Goal: Task Accomplishment & Management: Complete application form

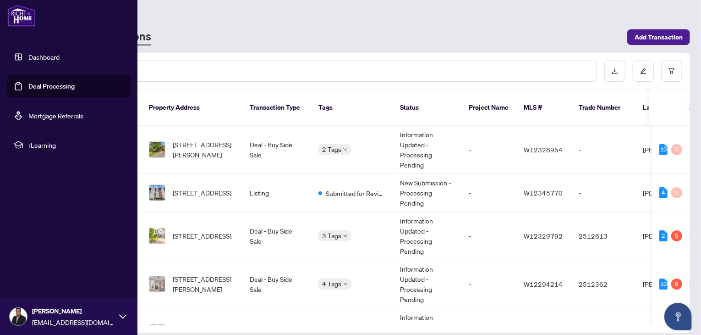
click at [55, 88] on link "Deal Processing" at bounding box center [51, 86] width 46 height 8
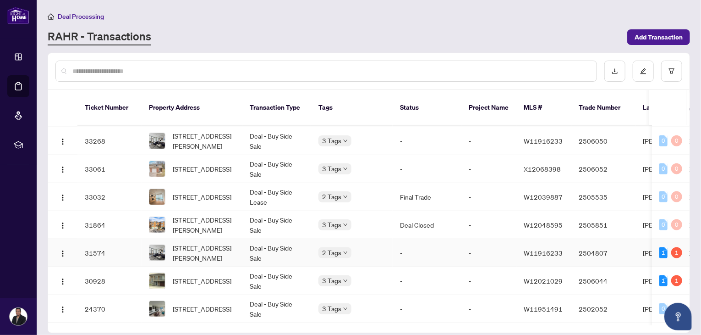
scroll to position [613, 0]
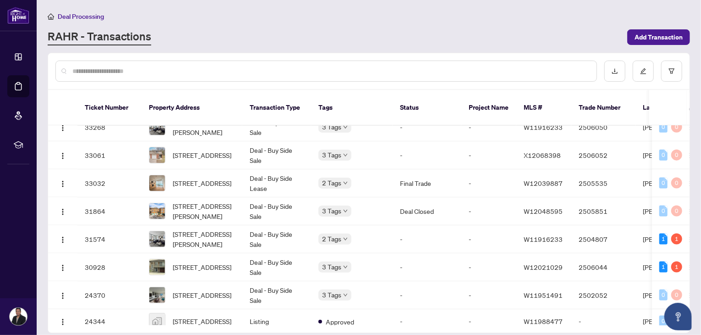
click at [169, 68] on input "text" at bounding box center [330, 71] width 517 height 10
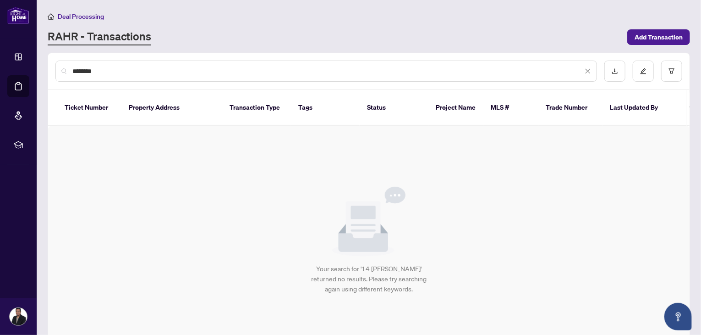
scroll to position [0, 0]
click at [77, 69] on input "**********" at bounding box center [327, 71] width 511 height 10
type input "**********"
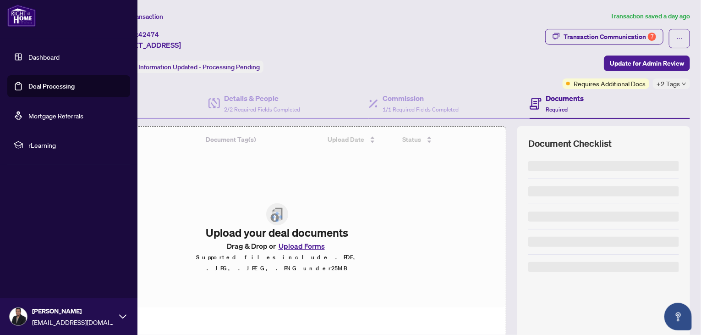
click at [54, 86] on link "Deal Processing" at bounding box center [51, 86] width 46 height 8
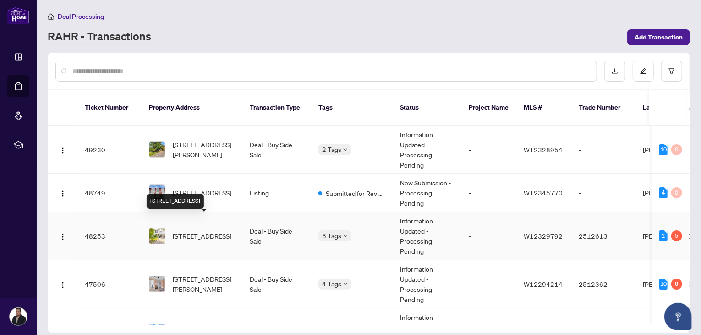
click at [193, 231] on span "[STREET_ADDRESS]" at bounding box center [202, 236] width 59 height 10
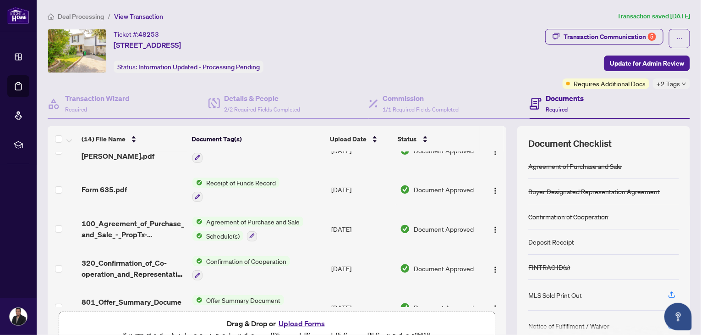
scroll to position [281, 0]
click at [216, 216] on span "Agreement of Purchase and Sale" at bounding box center [253, 221] width 101 height 10
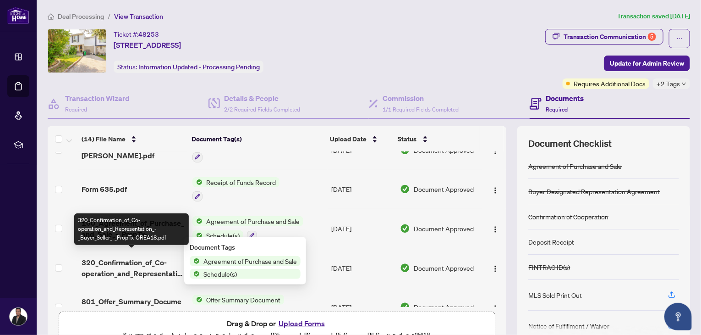
scroll to position [375, 0]
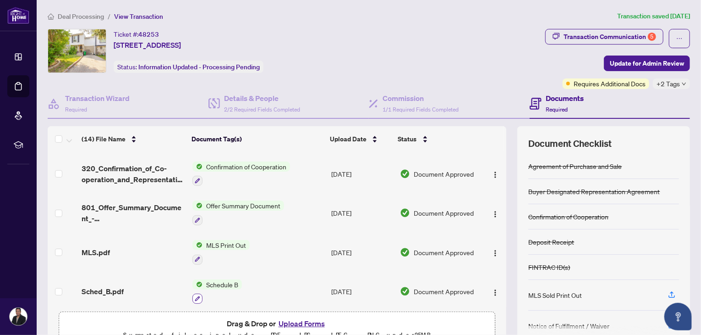
click at [195, 296] on icon "button" at bounding box center [198, 299] width 6 height 6
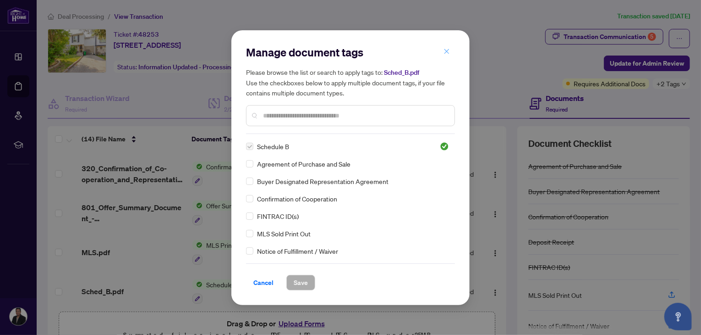
click at [446, 55] on icon "close" at bounding box center [447, 51] width 6 height 6
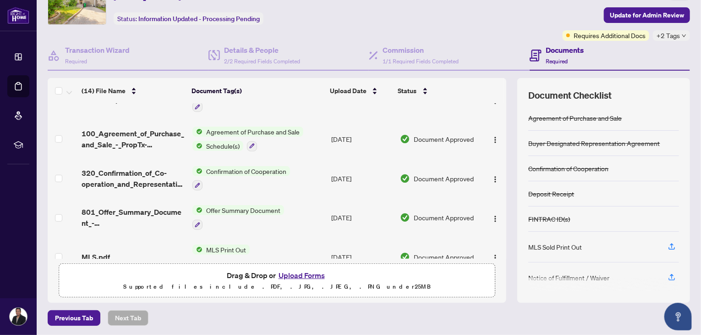
scroll to position [322, 0]
click at [259, 208] on span "Offer Summary Document" at bounding box center [244, 210] width 82 height 10
click at [244, 247] on span "Offer Summary Document" at bounding box center [237, 249] width 82 height 10
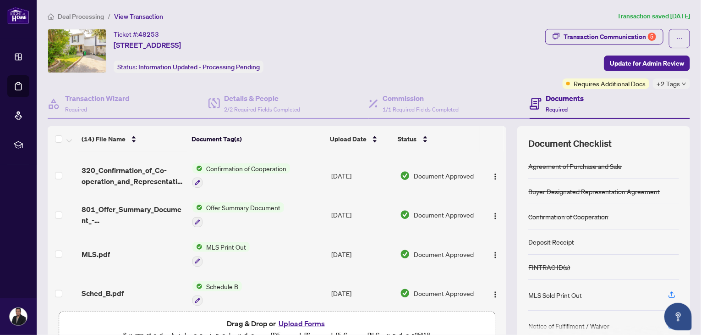
scroll to position [375, 0]
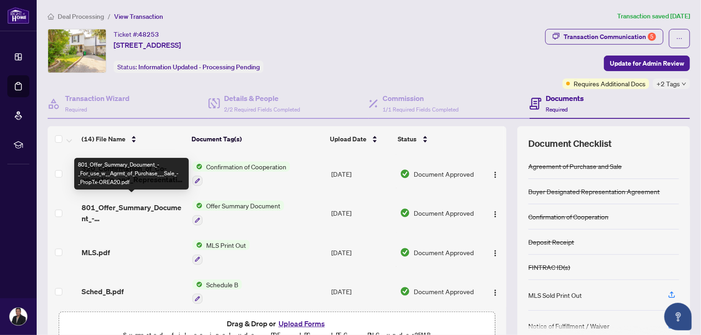
click at [120, 204] on span "801_Offer_Summary_Document_-_For_use_w__Agrmt_of_Purchase___Sale_-_PropTx-OREA2…" at bounding box center [134, 213] width 104 height 22
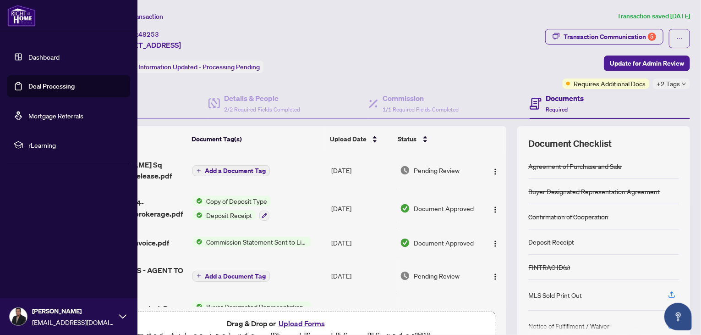
click at [49, 88] on link "Deal Processing" at bounding box center [51, 86] width 46 height 8
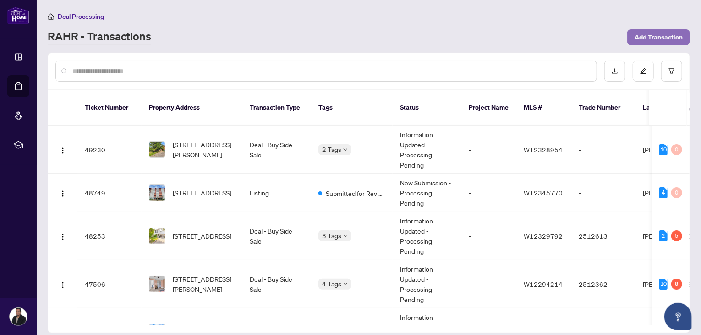
click at [658, 37] on span "Add Transaction" at bounding box center [659, 37] width 48 height 15
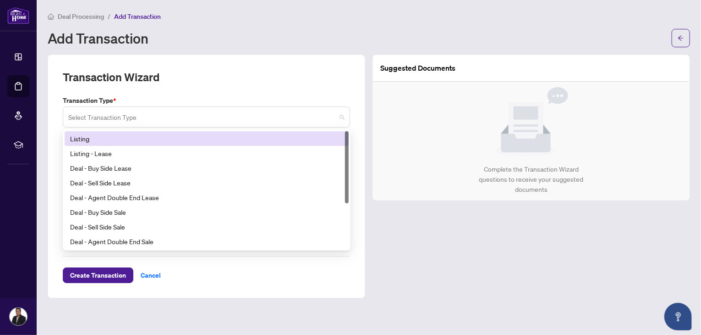
click at [346, 119] on div "Select Transaction Type" at bounding box center [206, 116] width 287 height 21
click at [340, 116] on span at bounding box center [206, 116] width 276 height 17
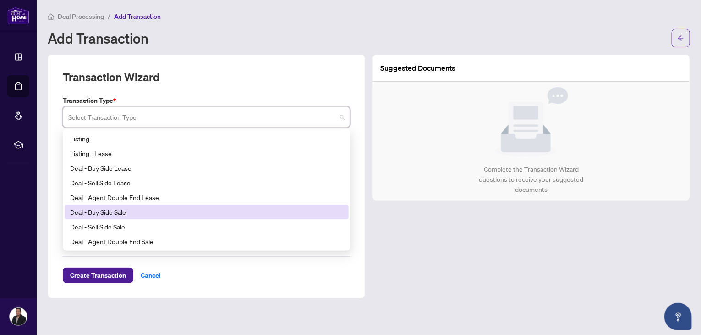
click at [99, 211] on div "Deal - Buy Side Sale" at bounding box center [206, 212] width 273 height 10
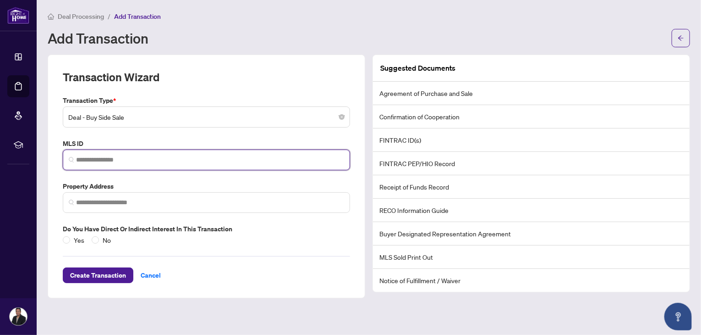
click at [109, 155] on input "search" at bounding box center [210, 160] width 268 height 10
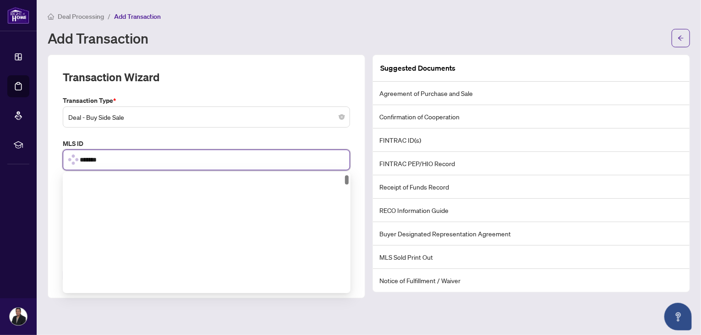
scroll to position [21, 0]
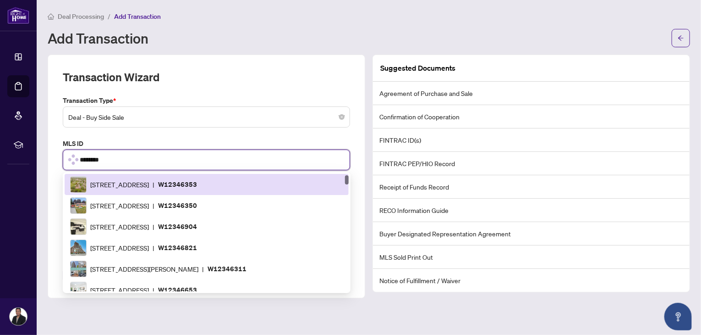
type input "*********"
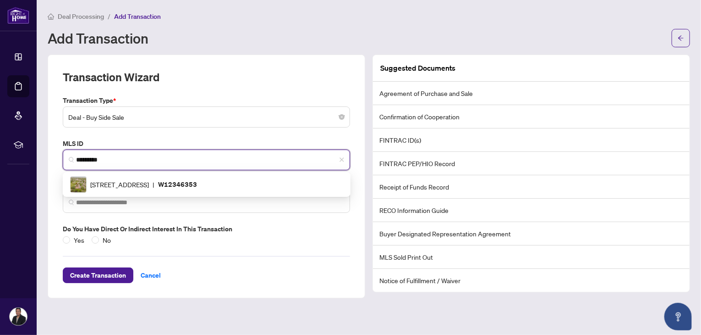
scroll to position [0, 0]
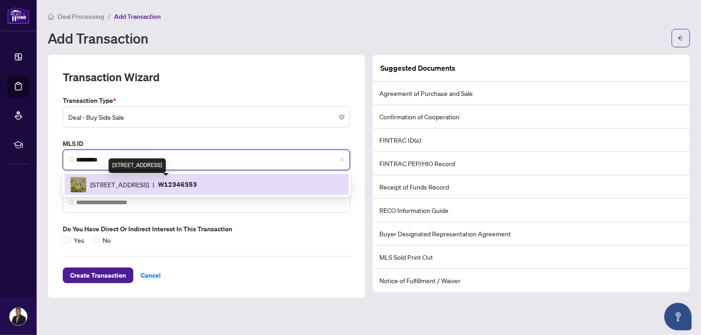
click at [133, 186] on span "[STREET_ADDRESS]" at bounding box center [119, 184] width 59 height 10
type input "**********"
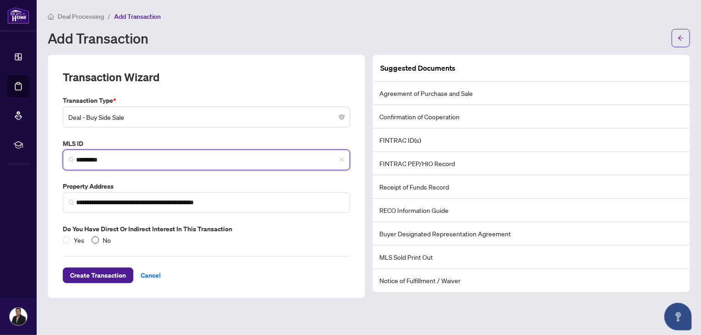
type input "*********"
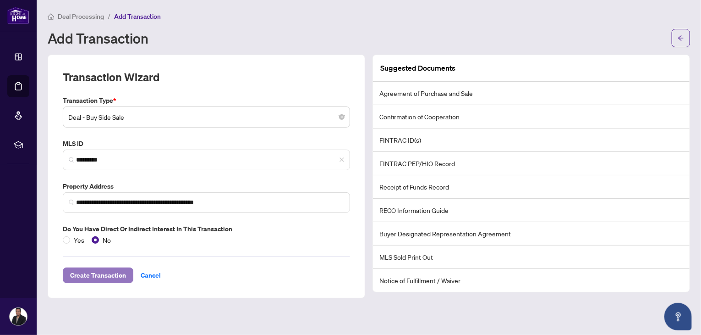
click at [94, 274] on span "Create Transaction" at bounding box center [98, 275] width 56 height 15
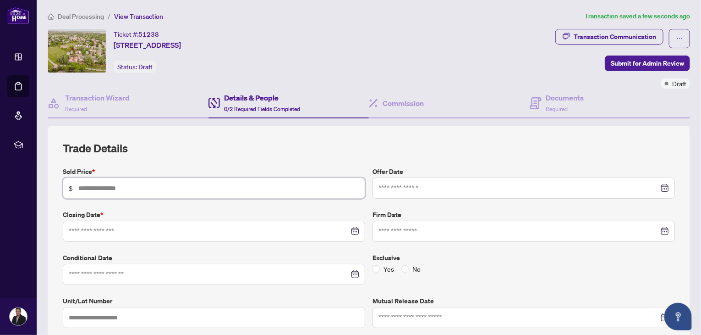
click at [125, 187] on input "text" at bounding box center [218, 188] width 281 height 10
type input "*******"
click at [136, 230] on input at bounding box center [209, 231] width 281 height 10
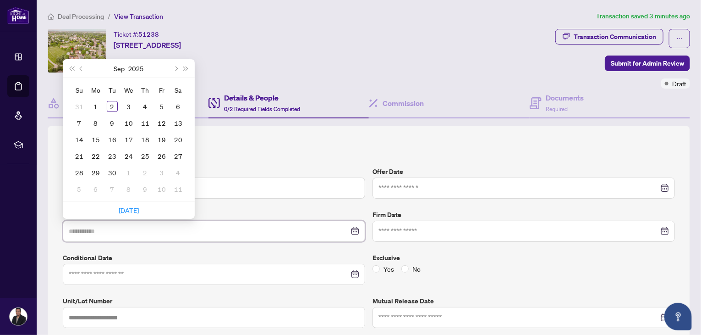
type input "**********"
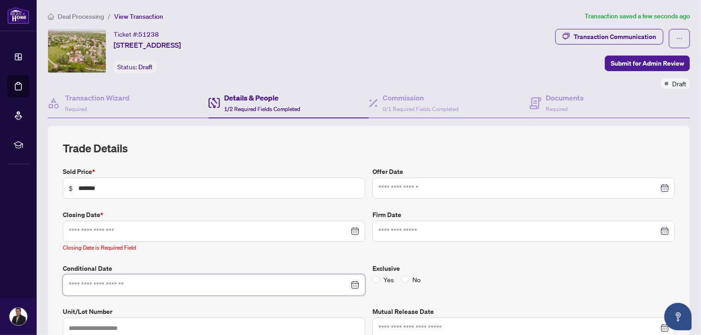
click at [143, 285] on input at bounding box center [209, 285] width 281 height 10
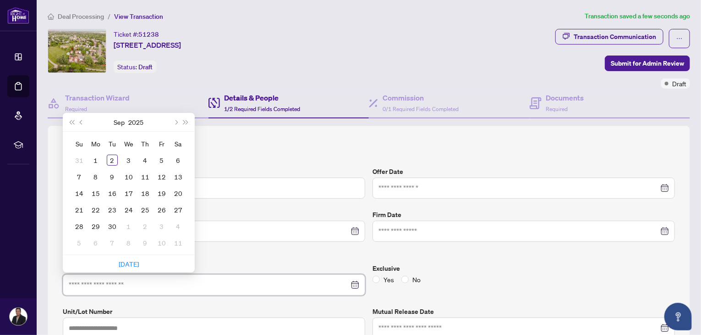
click at [352, 285] on div at bounding box center [214, 285] width 291 height 10
click at [351, 280] on div at bounding box center [214, 285] width 291 height 10
type input "**********"
click at [109, 225] on div "30" at bounding box center [112, 225] width 11 height 11
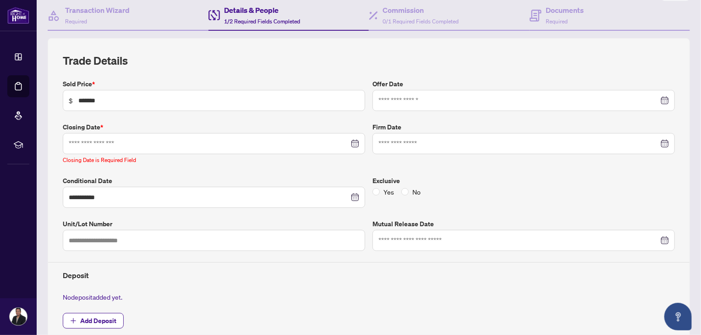
scroll to position [91, 0]
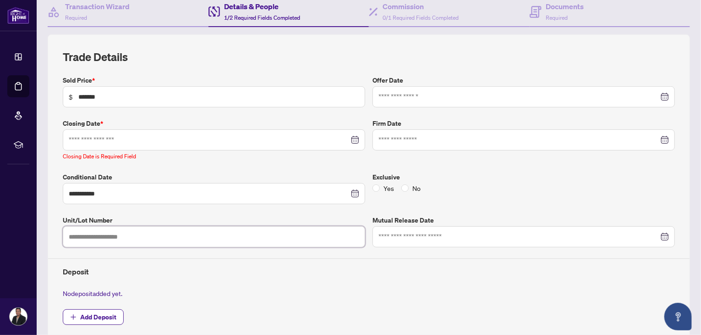
click at [145, 234] on input "text" at bounding box center [214, 236] width 303 height 21
click at [458, 98] on input at bounding box center [519, 97] width 281 height 10
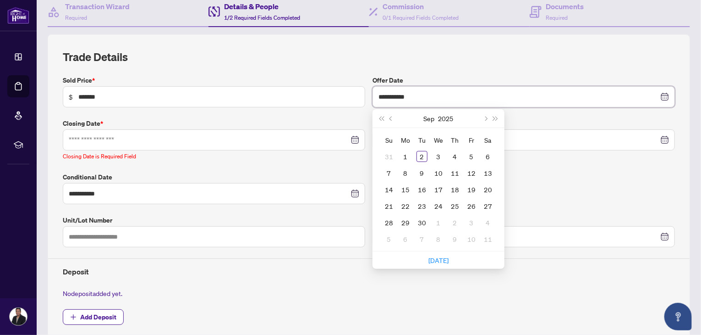
type input "**********"
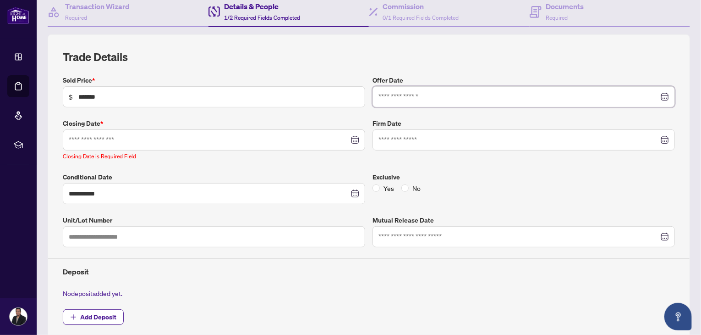
click at [658, 96] on div at bounding box center [524, 97] width 291 height 10
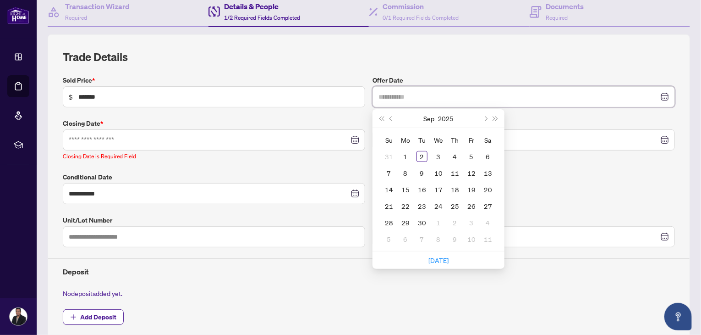
type input "**********"
click at [390, 119] on span "Previous month (PageUp)" at bounding box center [392, 118] width 5 height 5
type input "**********"
click at [403, 204] on div "18" at bounding box center [405, 205] width 11 height 11
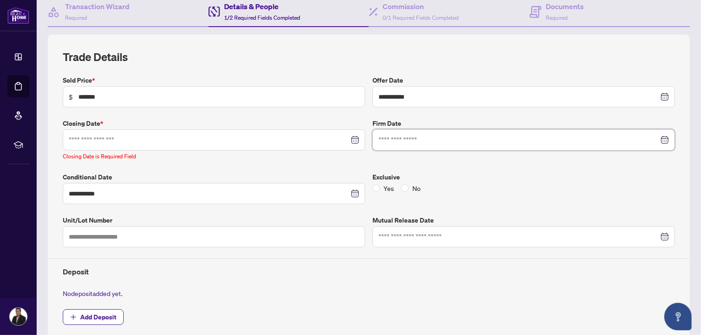
click at [476, 138] on input at bounding box center [519, 140] width 281 height 10
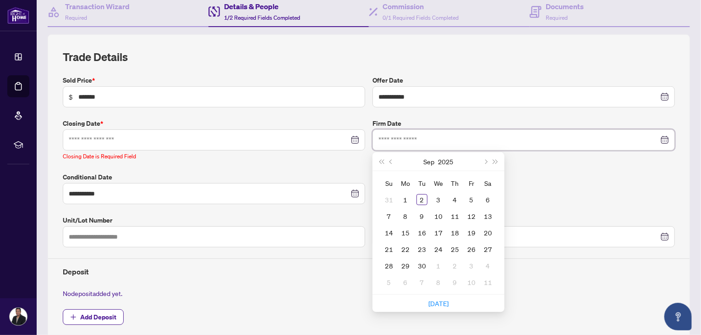
type input "**********"
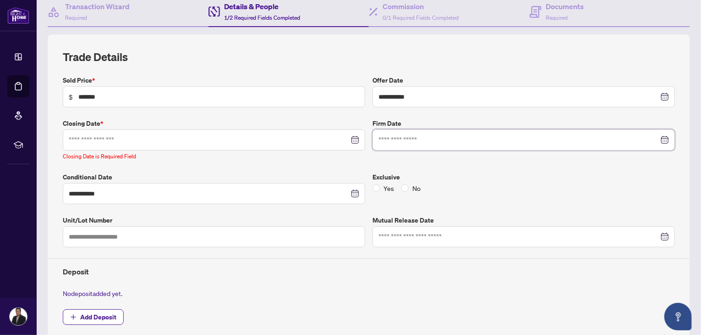
click at [655, 140] on div at bounding box center [524, 140] width 291 height 10
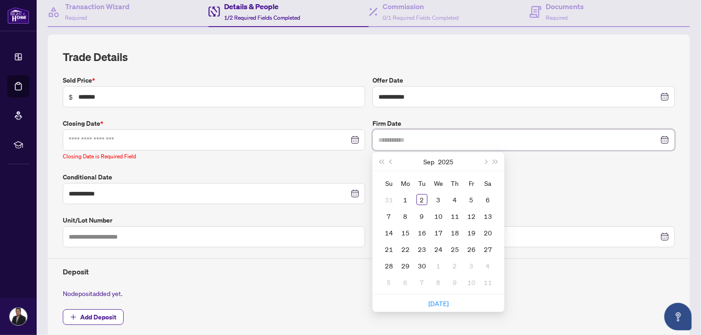
type input "**********"
click at [390, 160] on span "Previous month (PageUp)" at bounding box center [392, 161] width 5 height 5
type input "**********"
click at [435, 250] on div "20" at bounding box center [438, 248] width 11 height 11
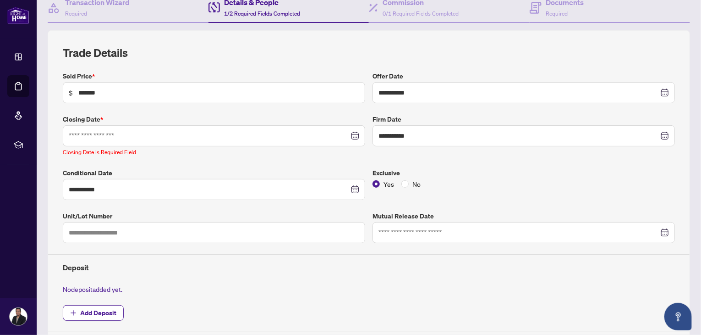
scroll to position [96, 0]
click at [353, 132] on div at bounding box center [214, 135] width 291 height 10
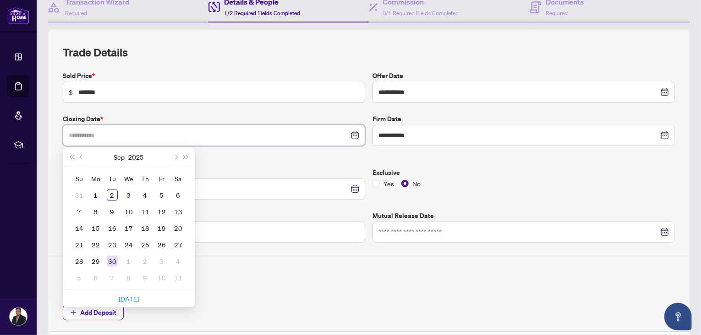
type input "**********"
click at [112, 258] on div "30" at bounding box center [112, 260] width 11 height 11
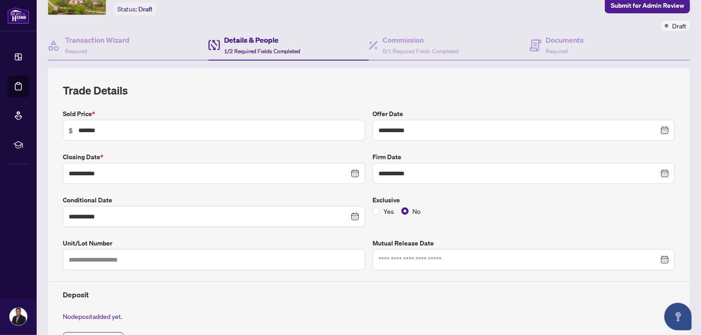
scroll to position [55, 0]
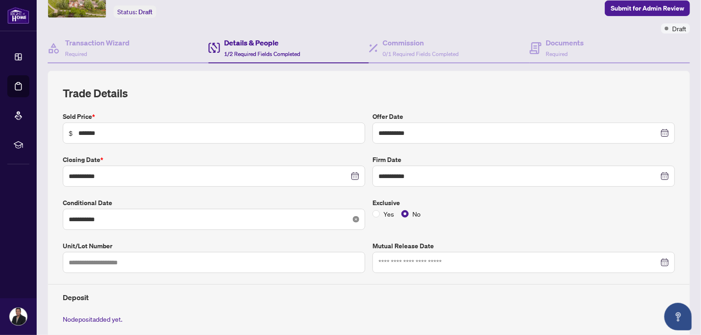
click at [353, 216] on icon "close-circle" at bounding box center [356, 219] width 6 height 6
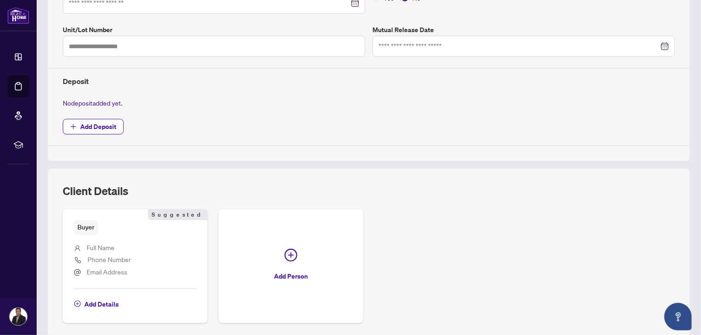
scroll to position [304, 0]
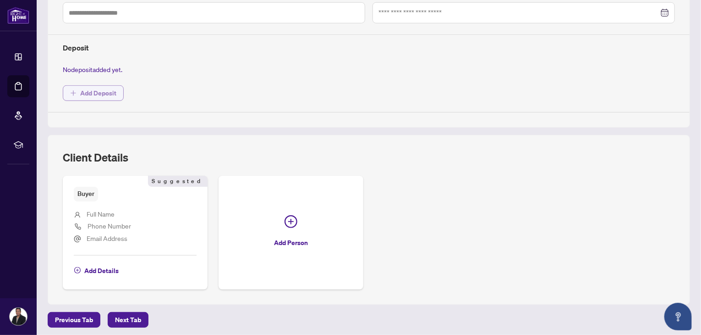
click at [77, 90] on button "Add Deposit" at bounding box center [93, 93] width 61 height 16
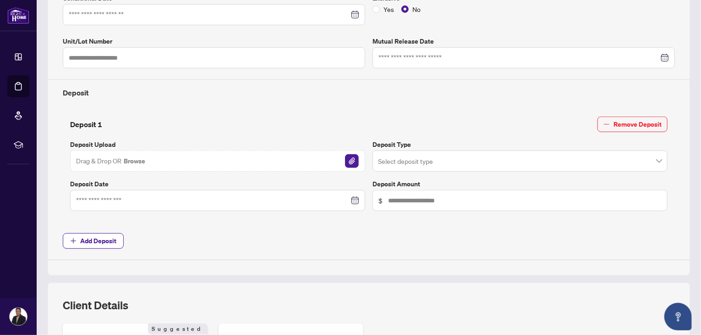
scroll to position [259, 0]
click at [350, 161] on img "button" at bounding box center [352, 162] width 14 height 14
click at [496, 158] on input "search" at bounding box center [516, 163] width 276 height 20
click at [466, 243] on span "Add Deposit" at bounding box center [369, 242] width 612 height 16
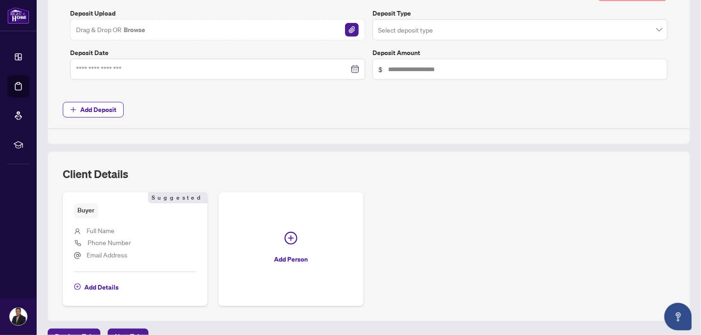
scroll to position [407, 0]
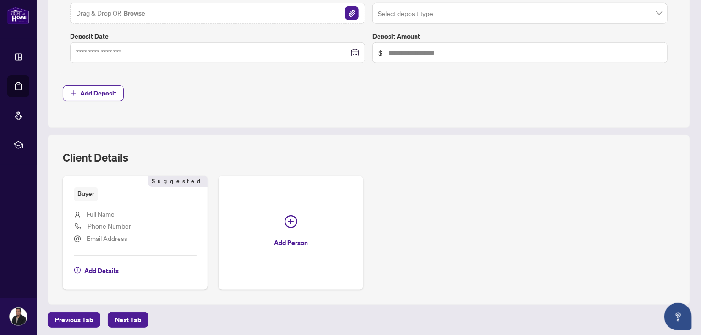
click at [107, 214] on span "Full Name" at bounding box center [101, 213] width 28 height 8
drag, startPoint x: 75, startPoint y: 267, endPoint x: 200, endPoint y: 303, distance: 129.8
drag, startPoint x: 200, startPoint y: 303, endPoint x: 434, endPoint y: 179, distance: 265.2
click at [434, 179] on div "Buyer Suggested Full Name Phone Number Email Address Add Details Suggested Add …" at bounding box center [369, 232] width 612 height 113
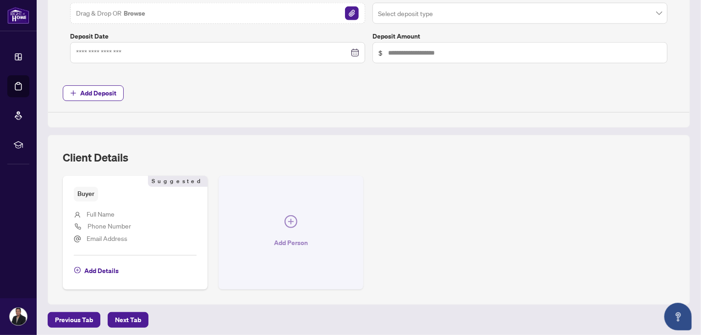
click at [288, 220] on icon "plus-circle" at bounding box center [291, 222] width 6 height 6
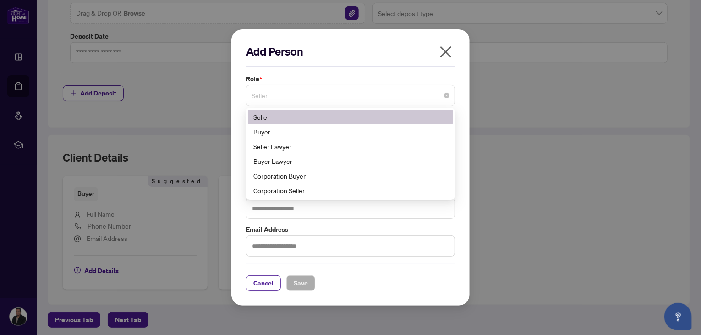
click at [306, 96] on span "Seller" at bounding box center [351, 95] width 198 height 17
click at [278, 131] on div "Buyer" at bounding box center [351, 132] width 194 height 10
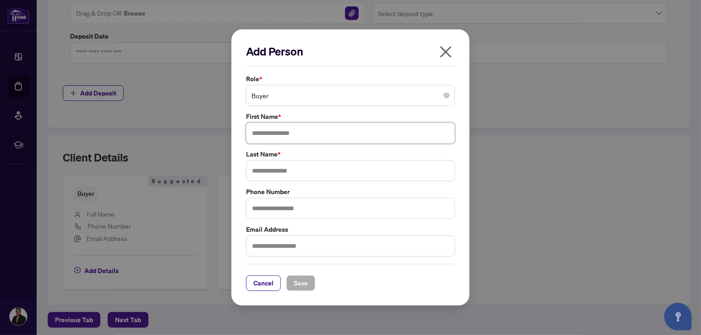
click at [278, 131] on input "text" at bounding box center [350, 132] width 209 height 21
type input "**********"
click at [448, 54] on icon "close" at bounding box center [446, 51] width 11 height 11
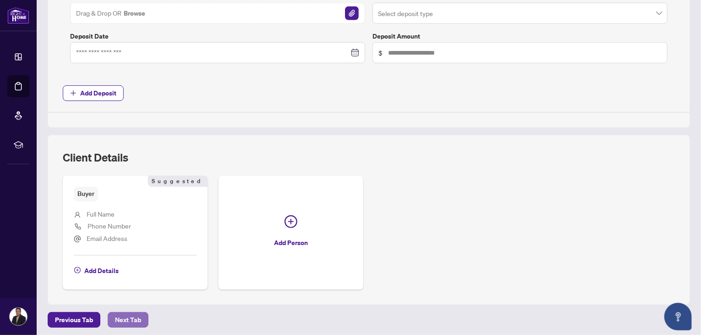
click at [128, 312] on span "Next Tab" at bounding box center [128, 319] width 26 height 15
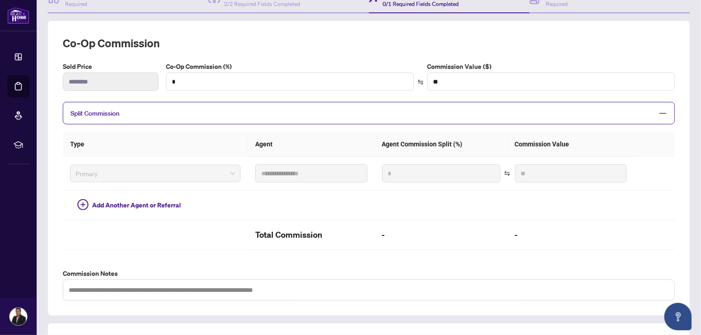
scroll to position [267, 0]
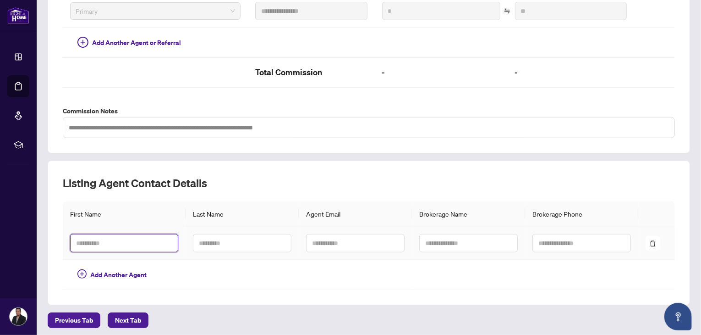
click at [141, 239] on input "text" at bounding box center [124, 243] width 108 height 18
type input "********"
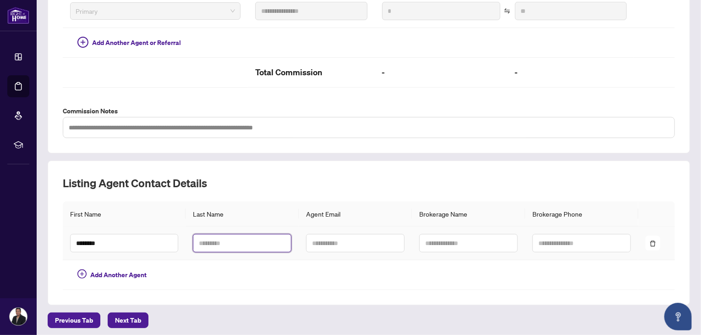
click at [233, 241] on input "text" at bounding box center [242, 243] width 99 height 18
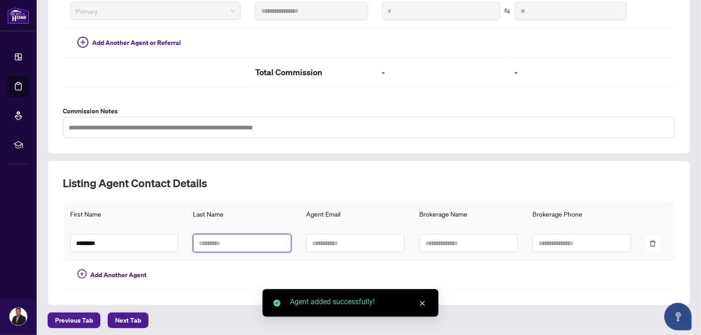
click at [233, 241] on input "text" at bounding box center [242, 243] width 99 height 18
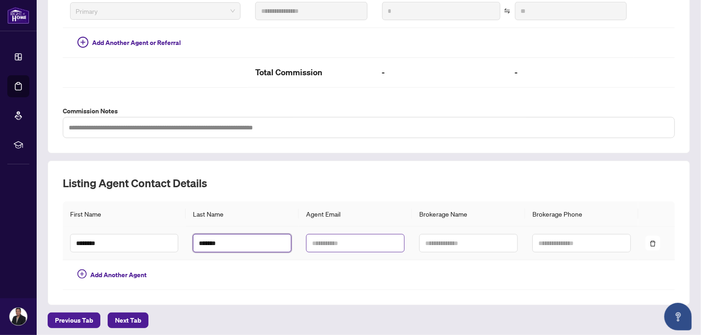
type input "*******"
click at [350, 239] on input "text" at bounding box center [355, 243] width 99 height 18
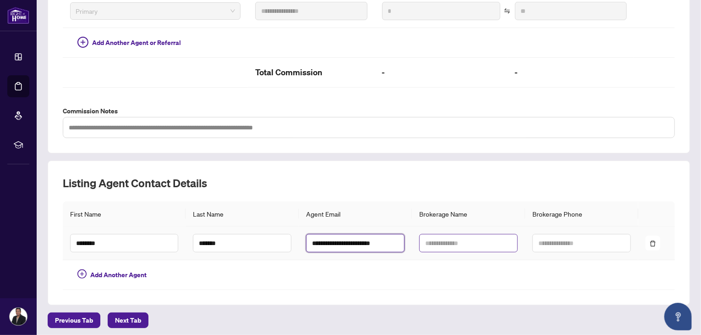
type input "**********"
click at [479, 242] on input "text" at bounding box center [468, 243] width 99 height 18
type input "**********"
click at [427, 241] on input "**********" at bounding box center [468, 243] width 99 height 18
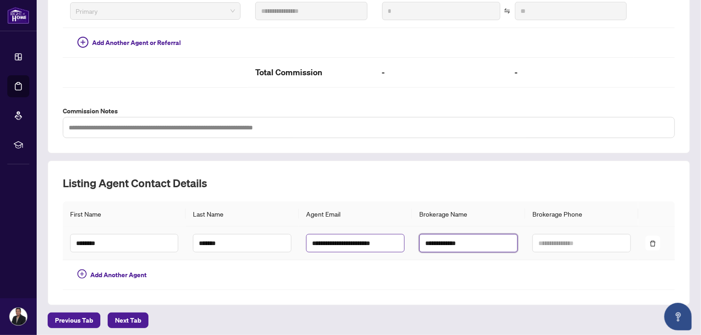
drag, startPoint x: 464, startPoint y: 242, endPoint x: 389, endPoint y: 248, distance: 75.5
click at [389, 248] on tr "**********" at bounding box center [369, 242] width 612 height 33
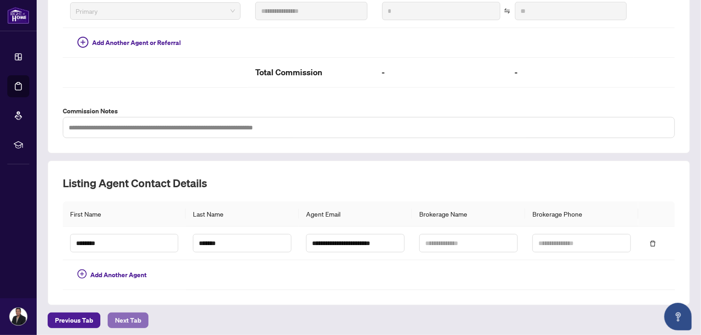
click at [112, 314] on button "Next Tab" at bounding box center [128, 320] width 41 height 16
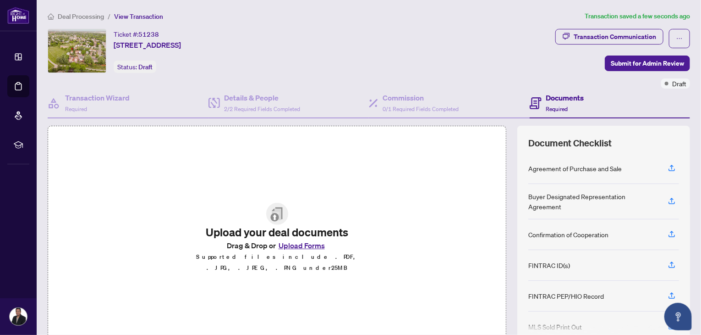
scroll to position [48, 0]
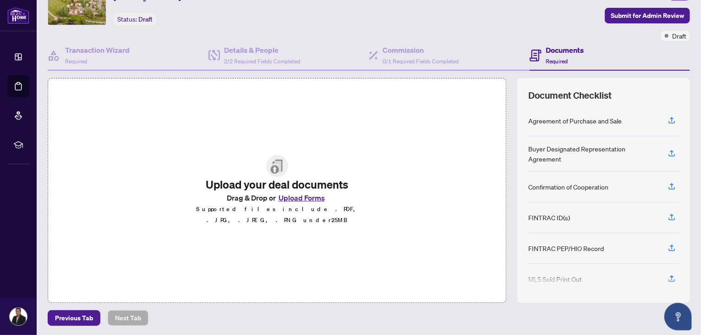
click at [295, 201] on button "Upload Forms" at bounding box center [302, 198] width 52 height 12
click at [302, 200] on button "Upload Forms" at bounding box center [302, 198] width 52 height 12
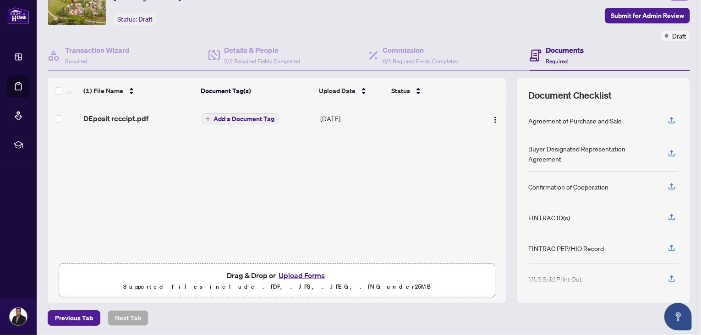
click at [291, 273] on button "Upload Forms" at bounding box center [302, 275] width 52 height 12
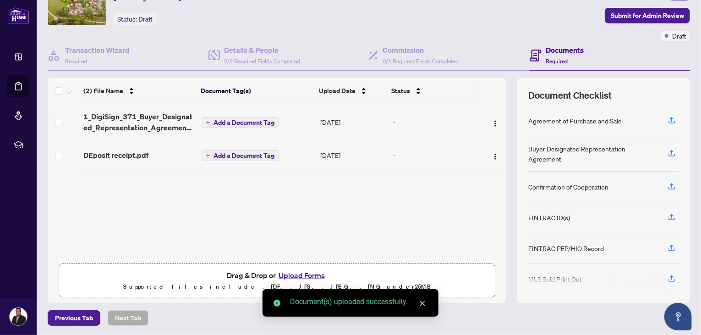
click at [291, 274] on button "Upload Forms" at bounding box center [302, 275] width 52 height 12
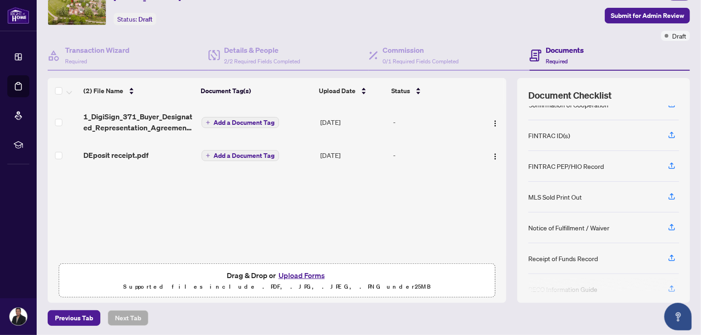
scroll to position [95, 0]
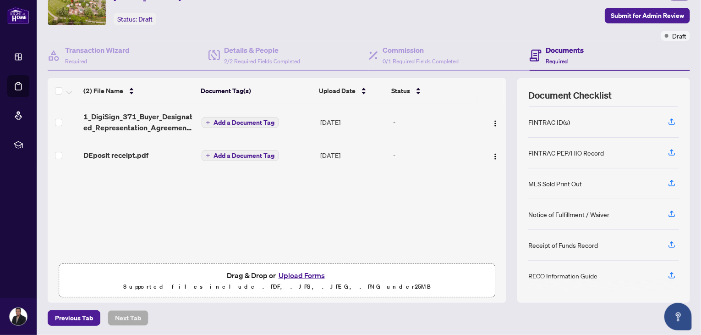
click at [295, 271] on button "Upload Forms" at bounding box center [302, 275] width 52 height 12
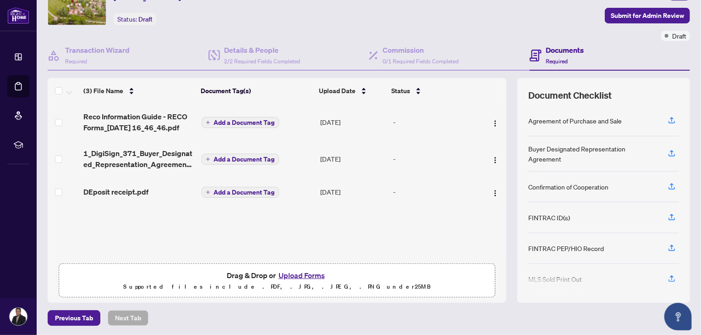
click at [292, 272] on button "Upload Forms" at bounding box center [302, 275] width 52 height 12
click at [307, 273] on button "Upload Forms" at bounding box center [302, 275] width 52 height 12
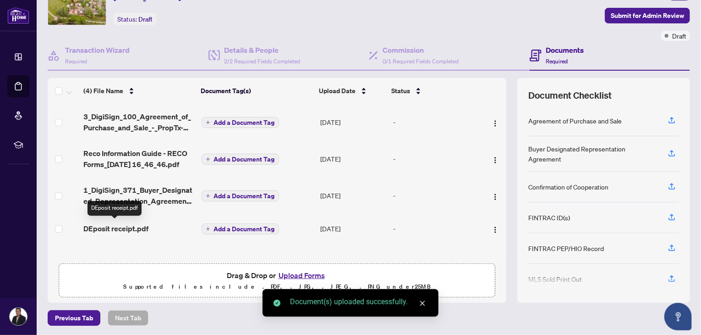
click at [125, 226] on span "DEposit receipt.pdf" at bounding box center [115, 228] width 65 height 11
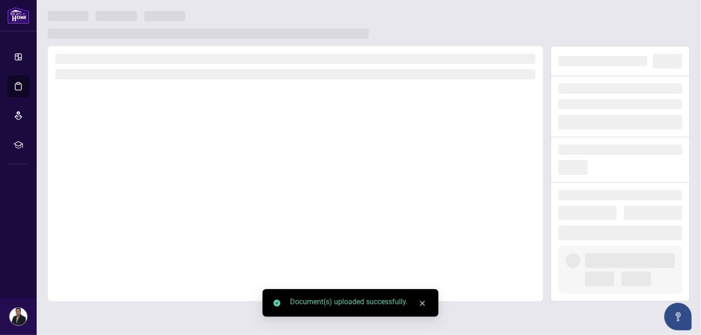
click at [125, 226] on div at bounding box center [296, 173] width 496 height 255
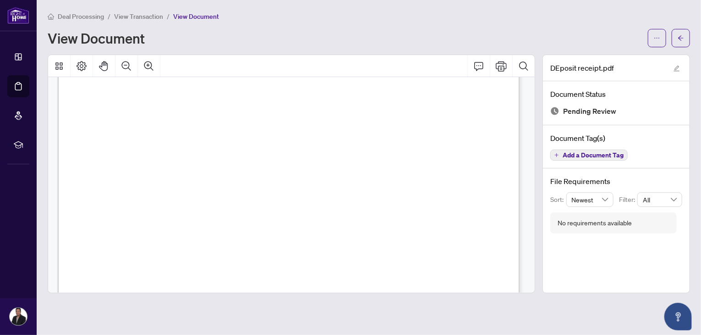
scroll to position [407, 0]
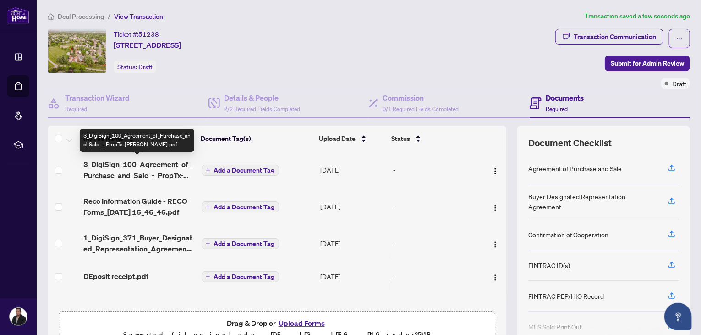
click at [138, 167] on span "3_DigiSign_100_Agreement_of_Purchase_and_Sale_-_PropTx-[PERSON_NAME].pdf" at bounding box center [138, 170] width 110 height 22
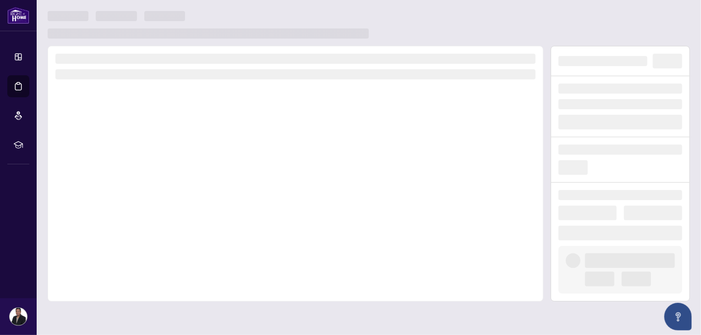
click at [138, 167] on div at bounding box center [296, 173] width 496 height 255
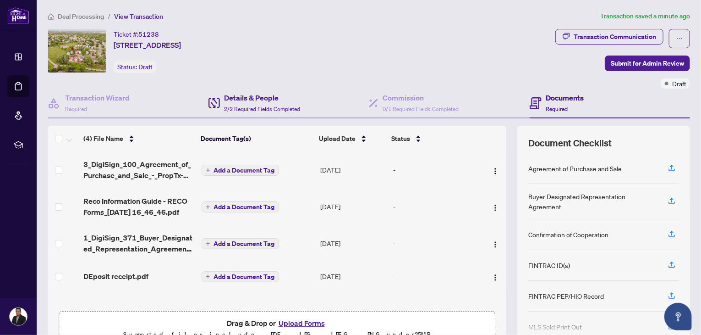
scroll to position [48, 0]
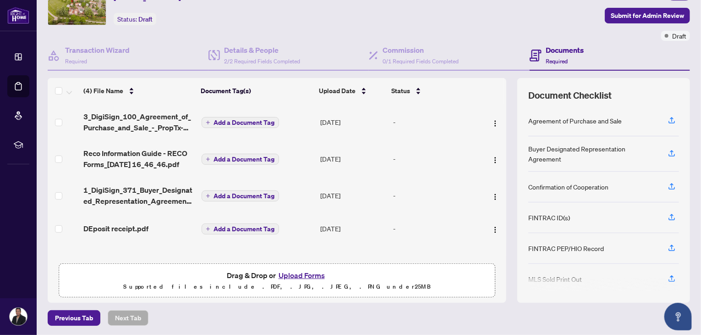
click at [301, 271] on button "Upload Forms" at bounding box center [302, 275] width 52 height 12
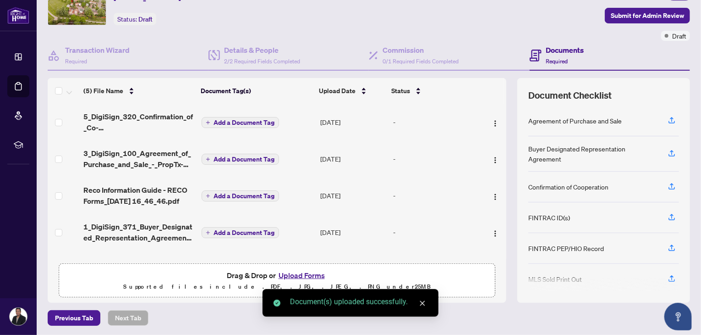
click at [296, 274] on button "Upload Forms" at bounding box center [302, 275] width 52 height 12
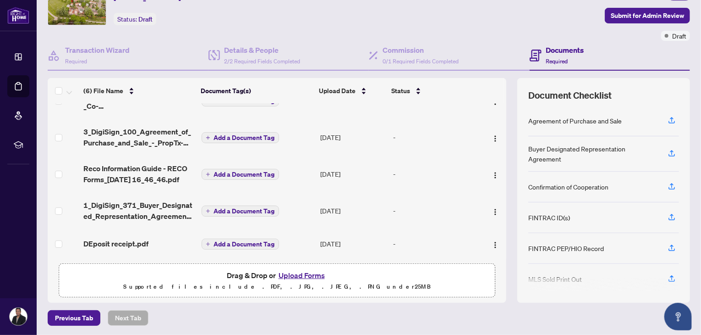
scroll to position [0, 0]
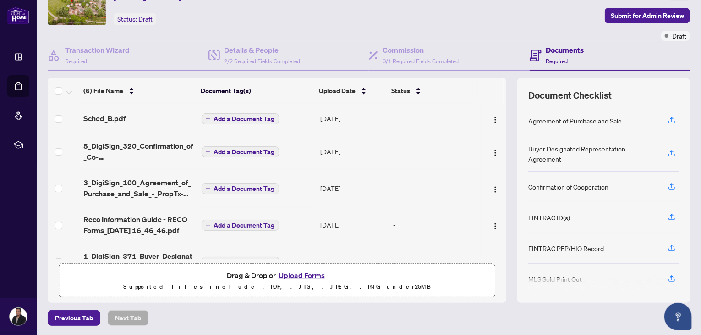
click at [295, 274] on button "Upload Forms" at bounding box center [302, 275] width 52 height 12
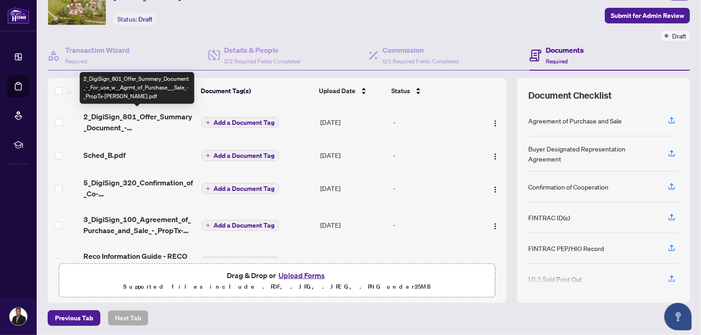
click at [152, 113] on span "2_DigiSign_801_Offer_Summary_Document_-_For_use_w__Agrmt_of_Purchase___Sale_-_P…" at bounding box center [138, 122] width 110 height 22
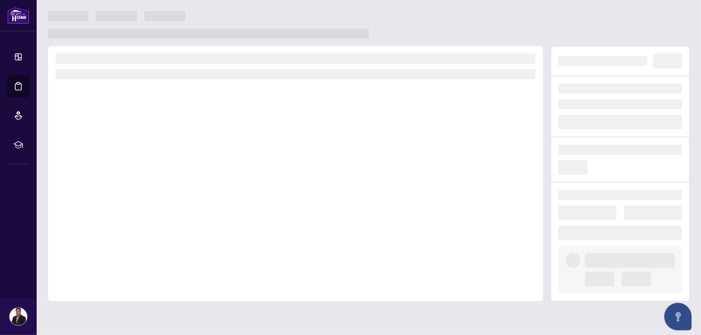
click at [152, 113] on div at bounding box center [296, 173] width 496 height 255
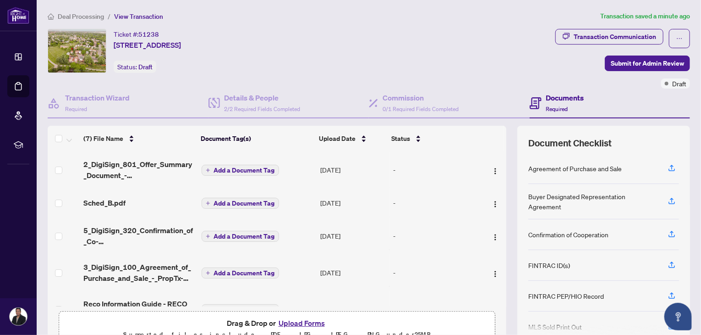
click at [288, 318] on button "Upload Forms" at bounding box center [302, 323] width 52 height 12
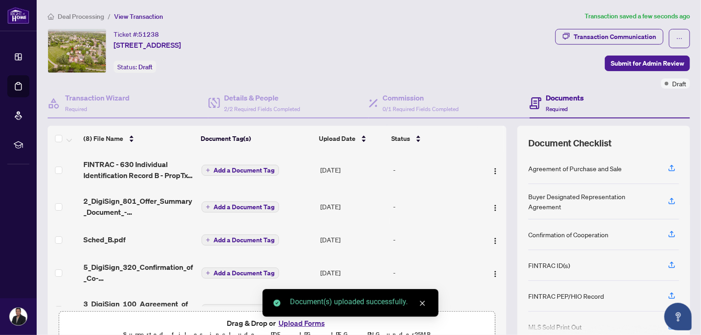
click at [297, 316] on div "Document(s) uploaded successfully." at bounding box center [351, 303] width 176 height 28
click at [423, 305] on icon "close" at bounding box center [422, 303] width 6 height 6
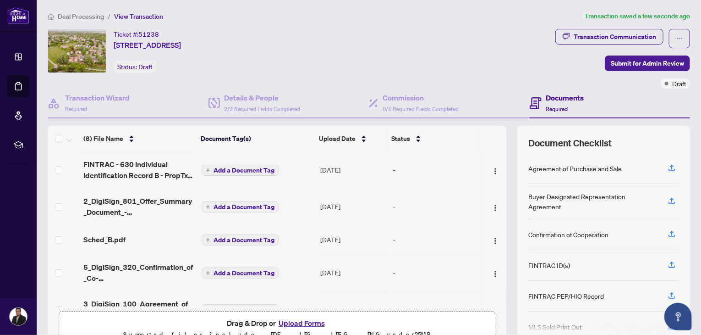
click at [289, 320] on button "Upload Forms" at bounding box center [302, 323] width 52 height 12
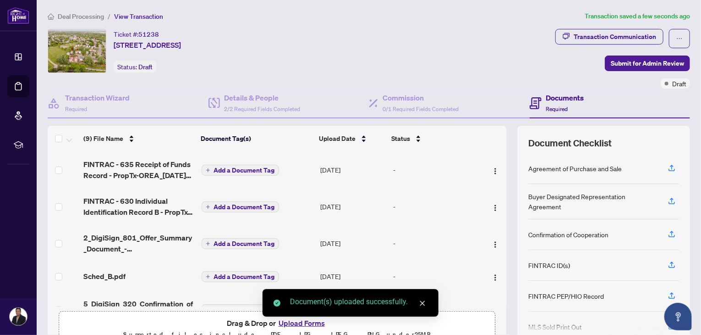
click at [421, 302] on icon "close" at bounding box center [422, 303] width 6 height 6
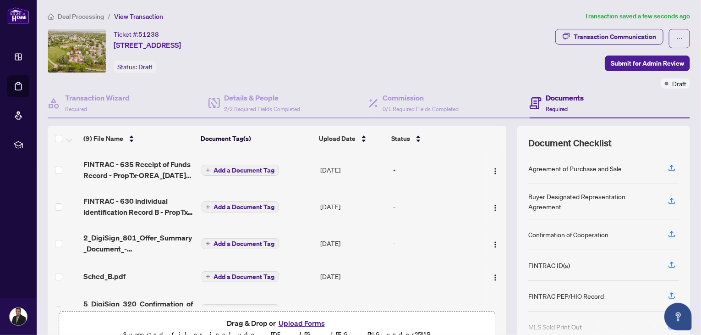
drag, startPoint x: 497, startPoint y: 192, endPoint x: 497, endPoint y: 204, distance: 12.4
click at [497, 204] on td at bounding box center [494, 206] width 26 height 37
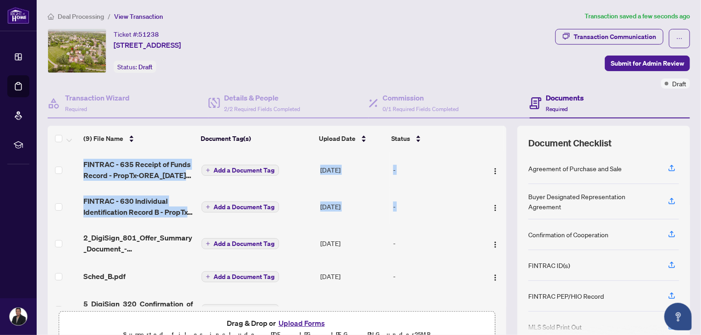
drag, startPoint x: 497, startPoint y: 204, endPoint x: 501, endPoint y: 254, distance: 49.6
click at [501, 254] on div "(9) File Name Document Tag(s) Upload Date Status FINTRAC - 635 Receipt of Funds…" at bounding box center [369, 238] width 643 height 225
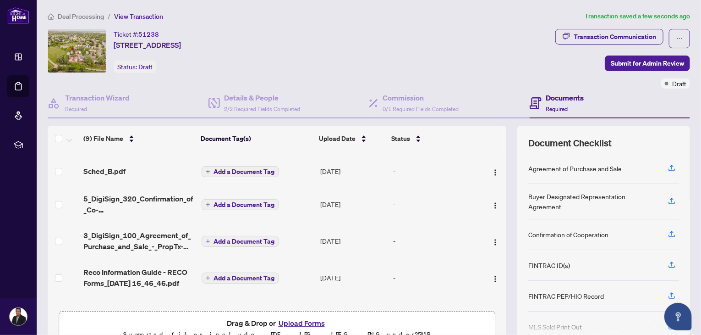
scroll to position [163, 0]
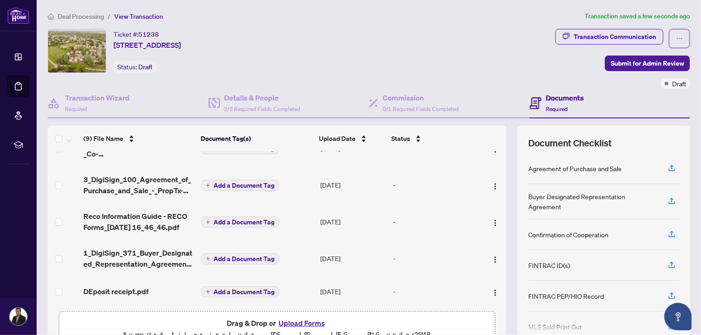
click at [298, 318] on button "Upload Forms" at bounding box center [302, 323] width 52 height 12
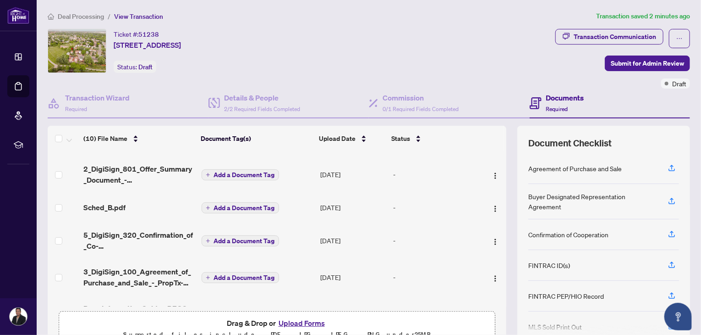
scroll to position [97, 0]
click at [492, 208] on img "button" at bounding box center [495, 209] width 7 height 7
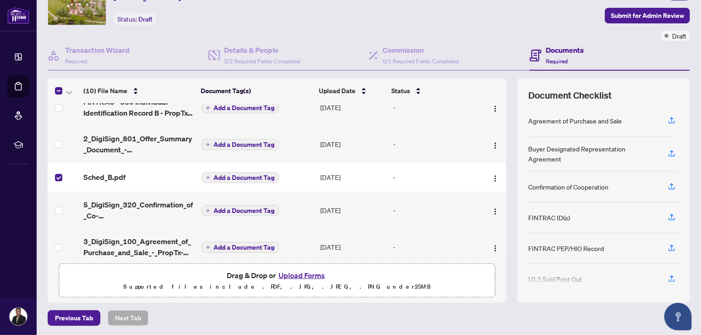
scroll to position [83, 0]
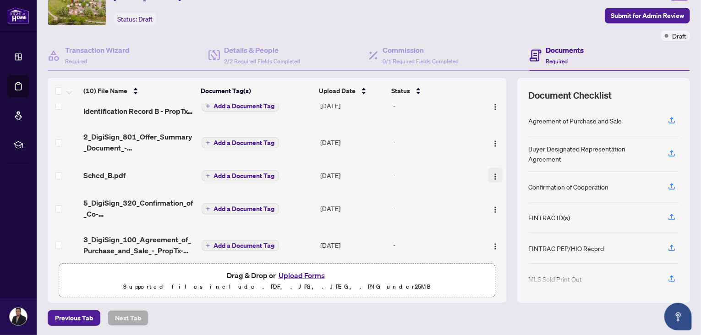
click at [492, 173] on img "button" at bounding box center [495, 176] width 7 height 7
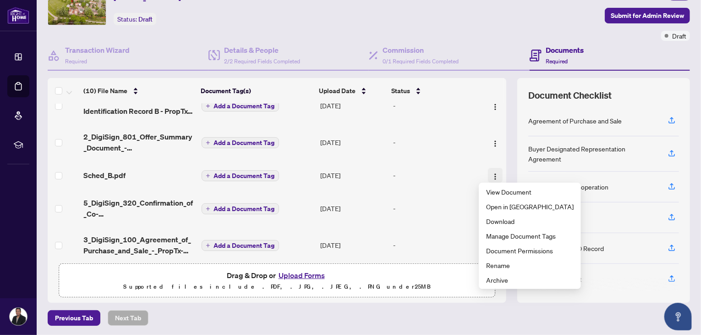
click at [492, 173] on img "button" at bounding box center [495, 176] width 7 height 7
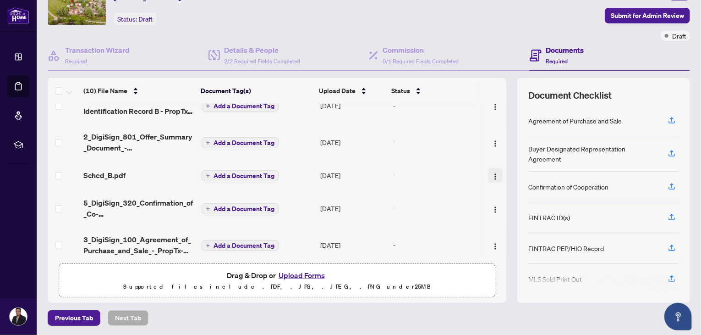
click at [492, 173] on img "button" at bounding box center [495, 176] width 7 height 7
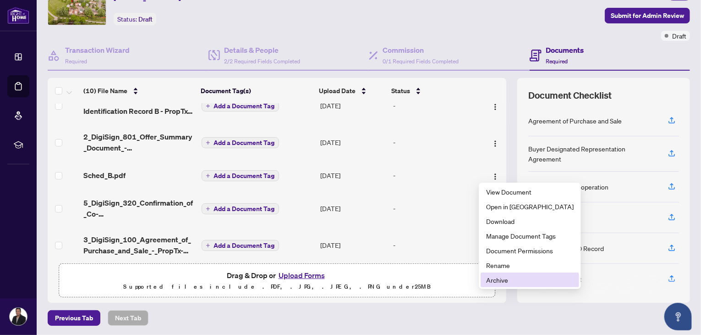
click at [501, 279] on span "Archive" at bounding box center [530, 280] width 88 height 10
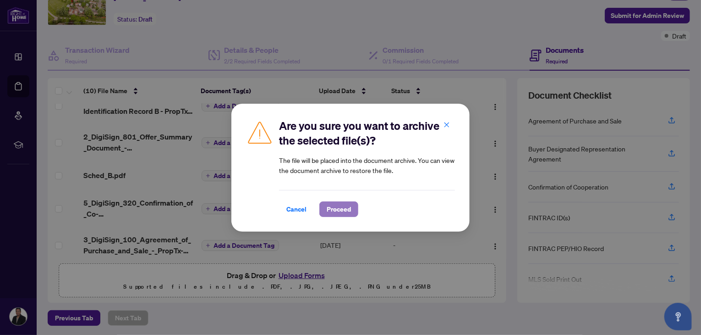
click at [336, 208] on span "Proceed" at bounding box center [339, 209] width 24 height 15
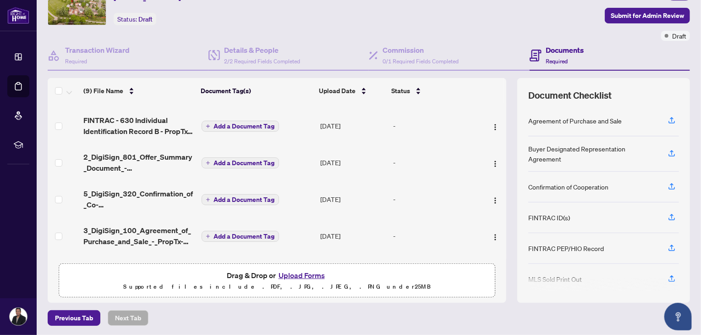
scroll to position [0, 0]
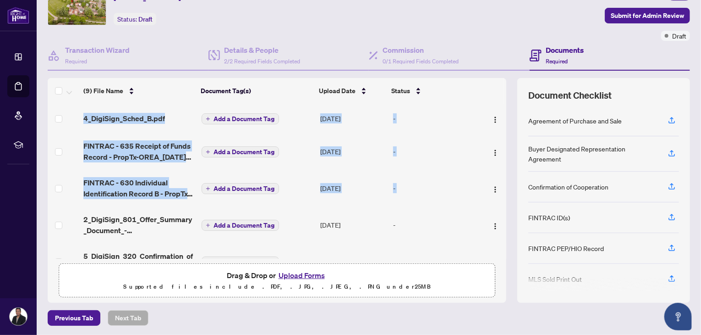
drag, startPoint x: 497, startPoint y: 169, endPoint x: 504, endPoint y: 126, distance: 43.7
click at [504, 126] on div "(9) File Name Document Tag(s) Upload Date Status 4_DigiSign_Sched_B.pdf Add a D…" at bounding box center [369, 190] width 643 height 225
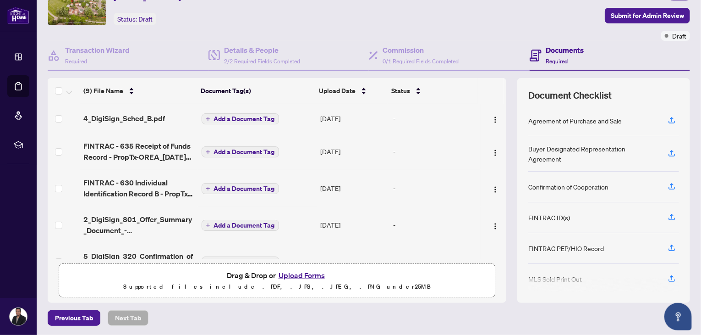
click at [442, 143] on td "-" at bounding box center [435, 151] width 91 height 37
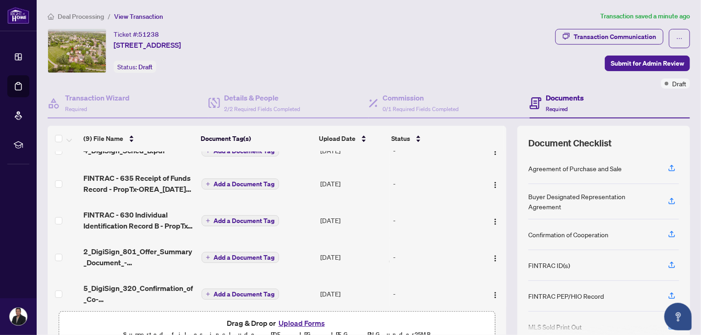
scroll to position [16, 0]
click at [492, 221] on img "button" at bounding box center [495, 220] width 7 height 7
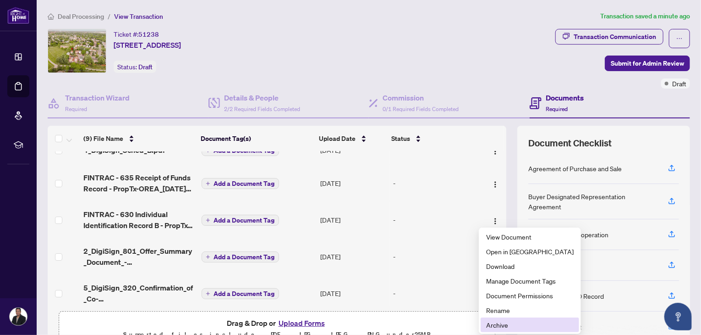
click at [506, 323] on span "Archive" at bounding box center [530, 325] width 88 height 10
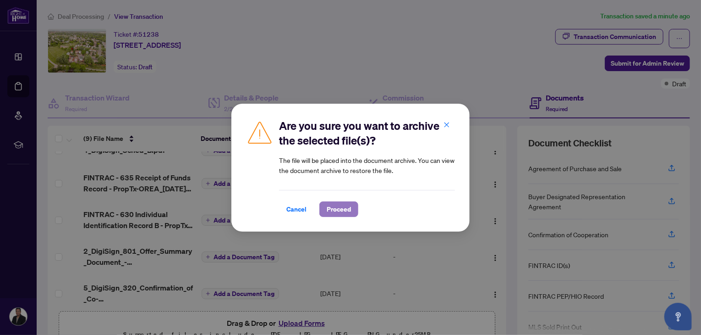
click at [342, 210] on span "Proceed" at bounding box center [339, 209] width 24 height 15
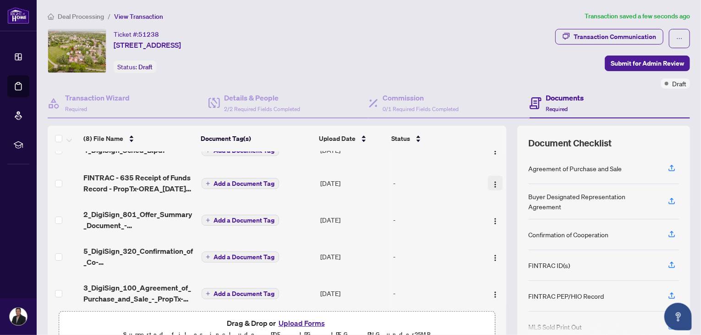
click at [492, 182] on img "button" at bounding box center [495, 184] width 7 height 7
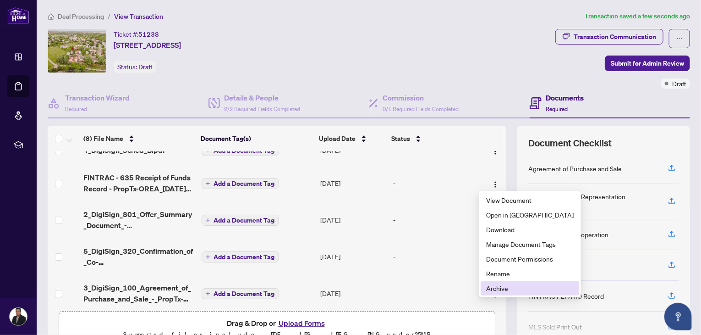
click at [497, 290] on span "Archive" at bounding box center [530, 288] width 88 height 10
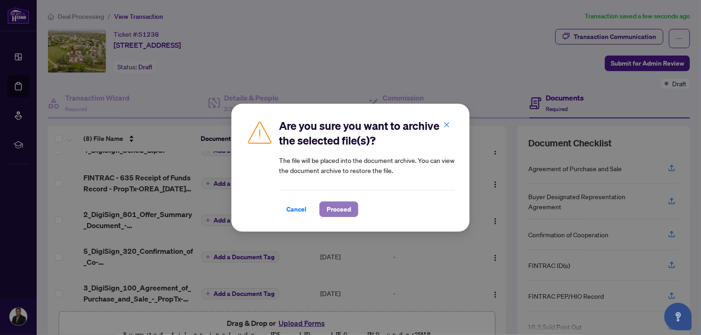
click at [341, 206] on span "Proceed" at bounding box center [339, 209] width 24 height 15
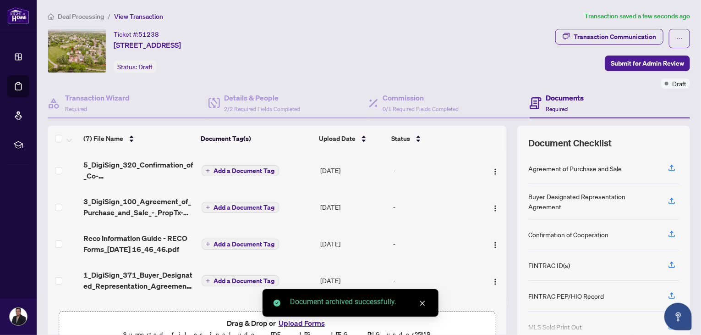
scroll to position [0, 0]
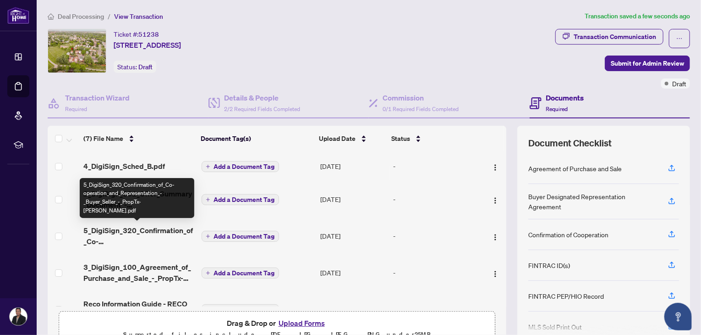
click at [121, 229] on span "5_DigiSign_320_Confirmation_of_Co-operation_and_Representation_-_Buyer_Seller_-…" at bounding box center [138, 236] width 110 height 22
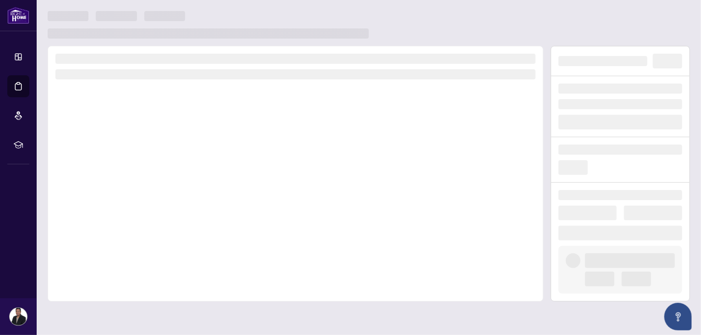
click at [121, 229] on div at bounding box center [296, 173] width 496 height 255
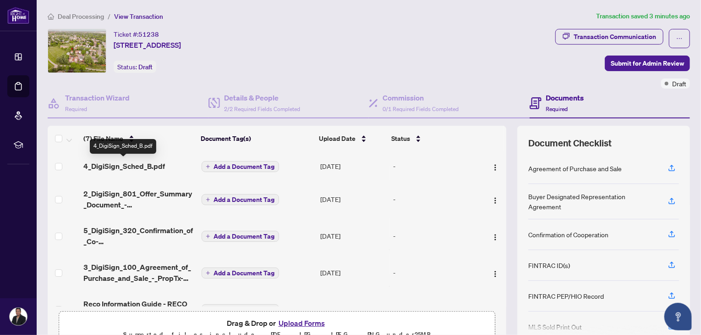
click at [133, 165] on span "4_DigiSign_Sched_B.pdf" at bounding box center [124, 165] width 82 height 11
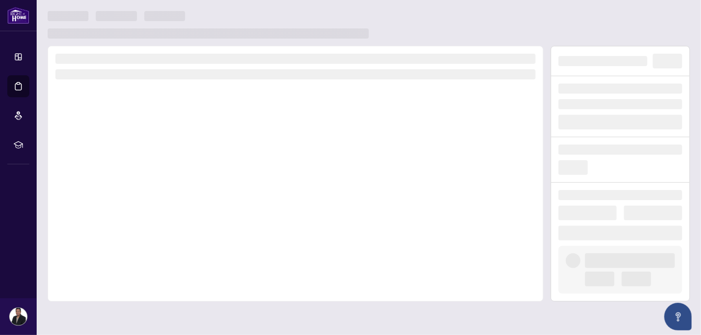
click at [133, 165] on div at bounding box center [296, 173] width 496 height 255
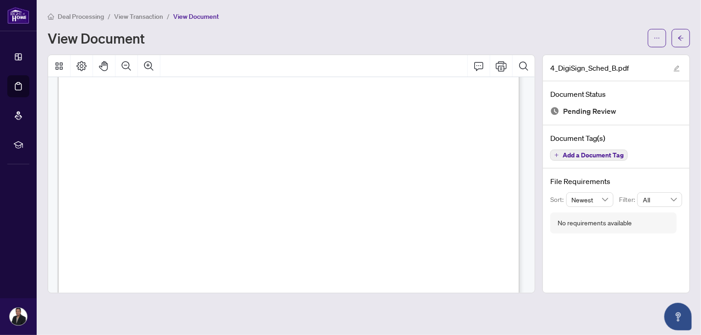
scroll to position [1020, 0]
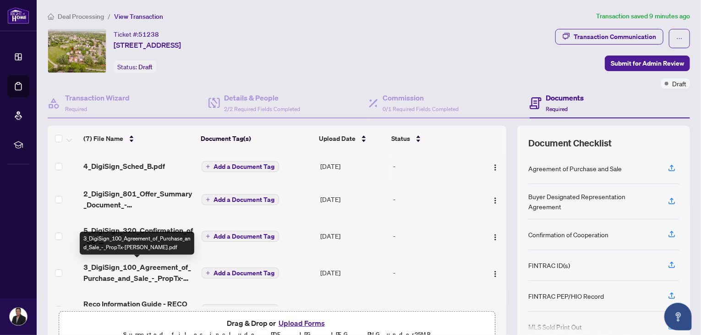
click at [144, 267] on span "3_DigiSign_100_Agreement_of_Purchase_and_Sale_-_PropTx-[PERSON_NAME].pdf" at bounding box center [138, 272] width 110 height 22
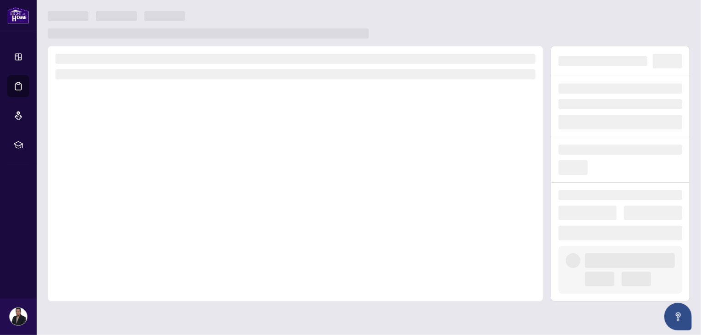
click at [144, 267] on div at bounding box center [296, 173] width 496 height 255
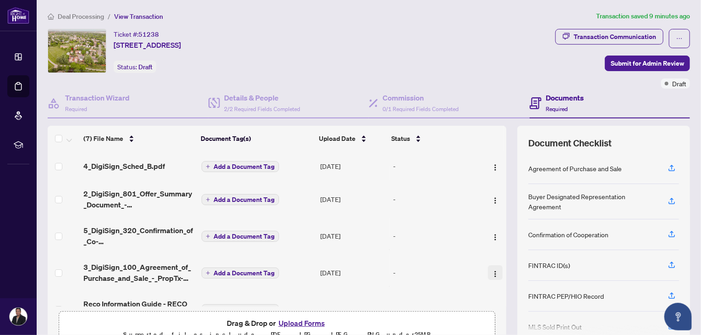
click at [492, 270] on img "button" at bounding box center [495, 273] width 7 height 7
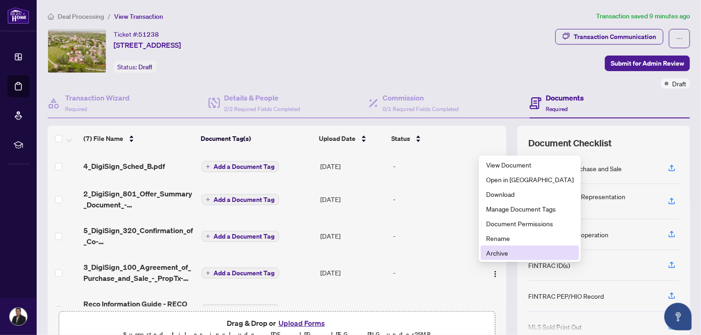
click at [501, 253] on span "Archive" at bounding box center [530, 253] width 88 height 10
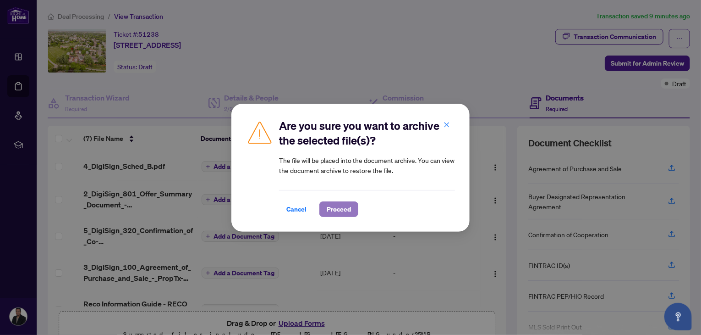
click at [338, 211] on span "Proceed" at bounding box center [339, 209] width 24 height 15
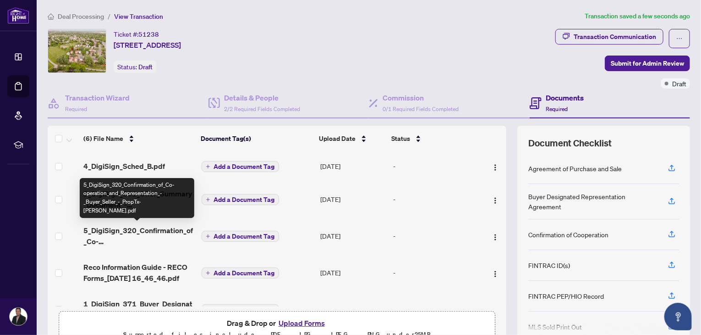
click at [166, 231] on span "5_DigiSign_320_Confirmation_of_Co-operation_and_Representation_-_Buyer_Seller_-…" at bounding box center [138, 236] width 110 height 22
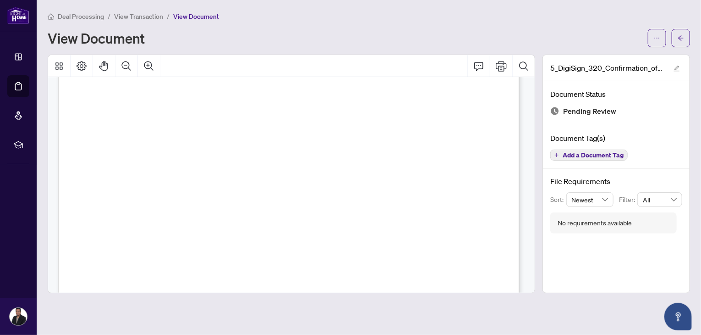
scroll to position [77, 0]
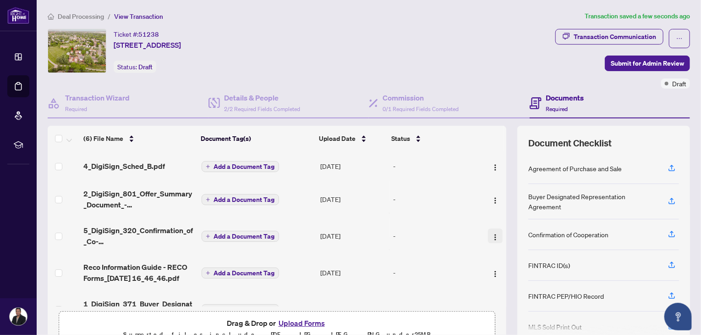
click at [492, 233] on img "button" at bounding box center [495, 236] width 7 height 7
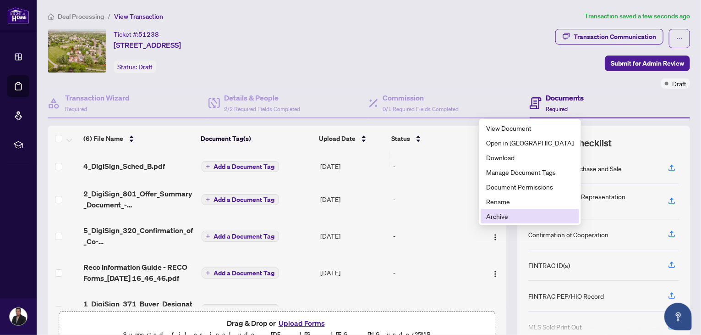
click at [502, 215] on span "Archive" at bounding box center [530, 216] width 88 height 10
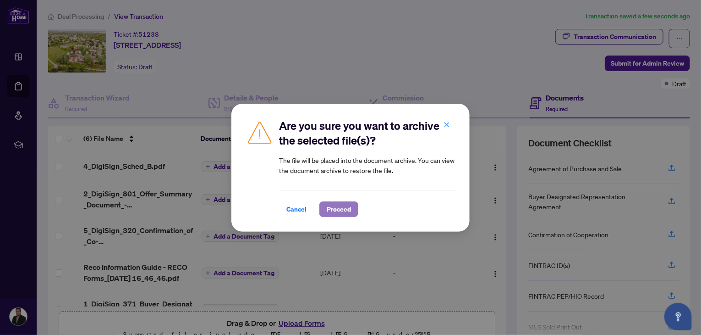
click at [345, 206] on span "Proceed" at bounding box center [339, 209] width 24 height 15
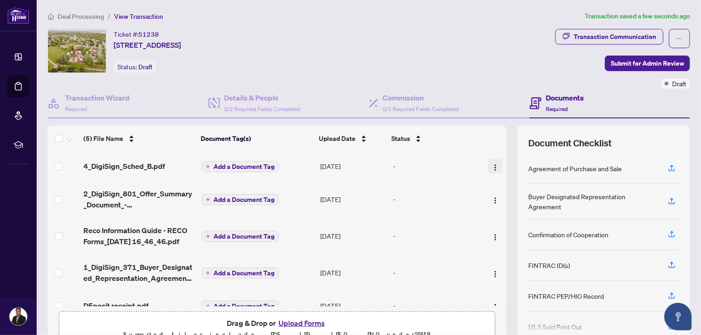
click at [492, 166] on img "button" at bounding box center [495, 167] width 7 height 7
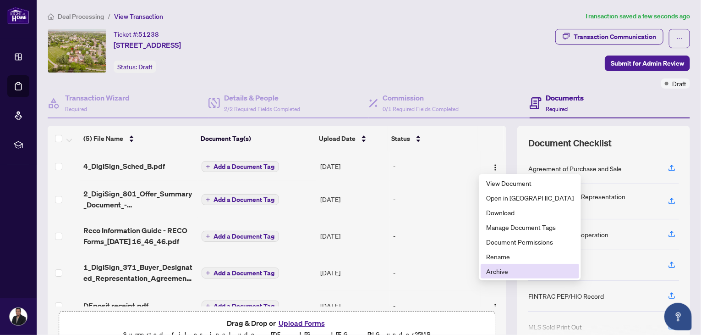
click at [494, 270] on span "Archive" at bounding box center [530, 271] width 88 height 10
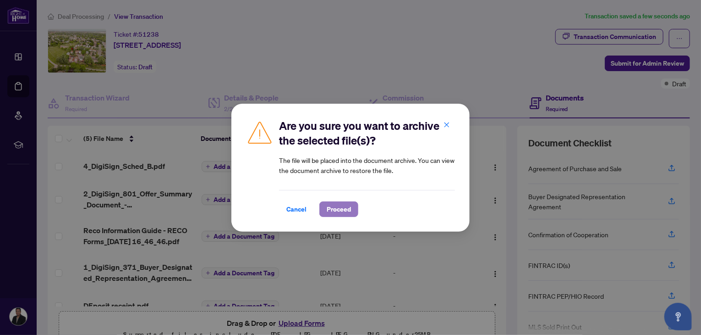
click at [338, 207] on span "Proceed" at bounding box center [339, 209] width 24 height 15
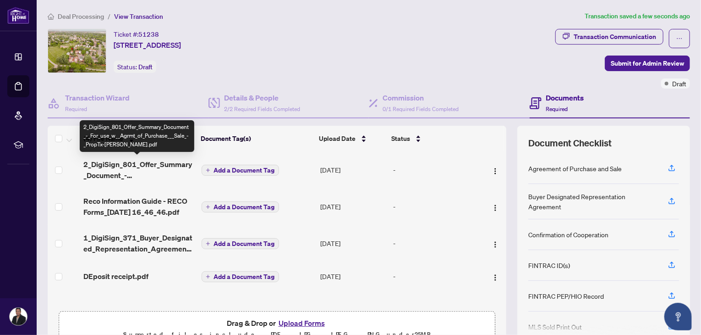
click at [121, 165] on span "2_DigiSign_801_Offer_Summary_Document_-_For_use_w__Agrmt_of_Purchase___Sale_-_P…" at bounding box center [138, 170] width 110 height 22
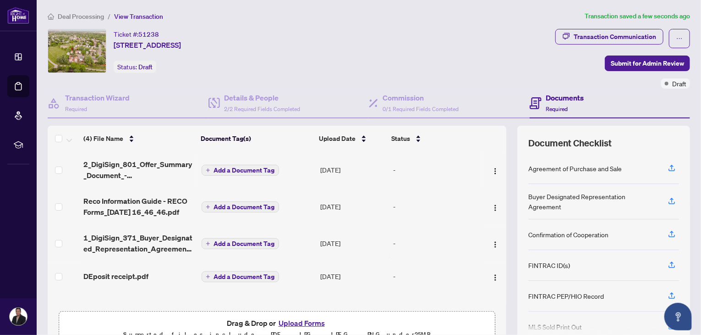
scroll to position [48, 0]
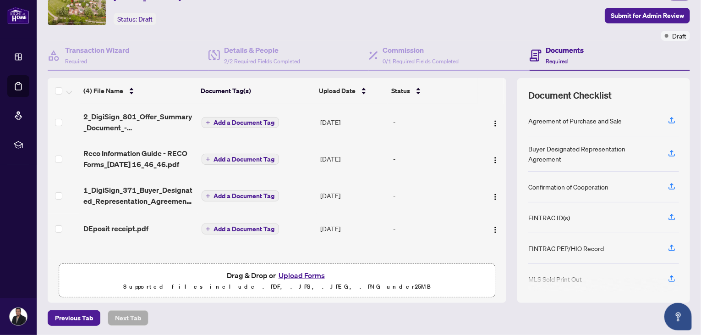
click at [301, 274] on button "Upload Forms" at bounding box center [302, 275] width 52 height 12
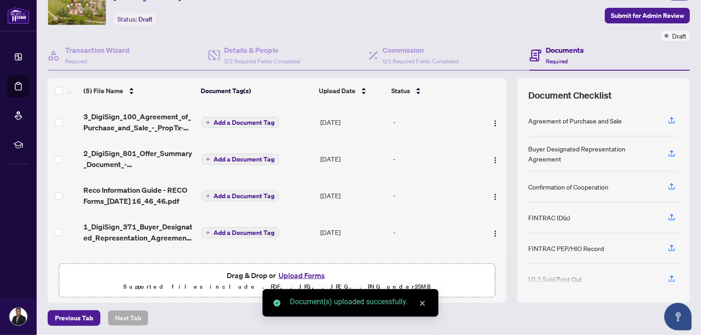
click at [294, 271] on button "Upload Forms" at bounding box center [302, 275] width 52 height 12
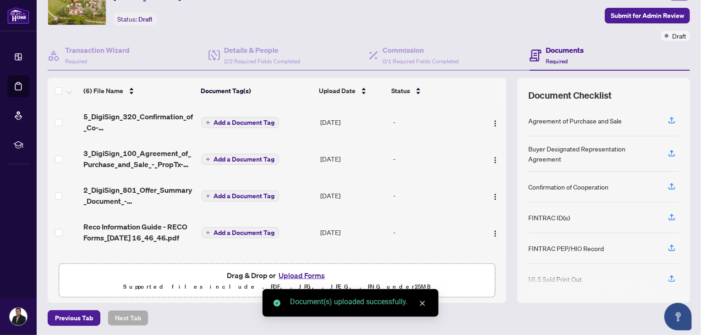
click at [298, 272] on button "Upload Forms" at bounding box center [302, 275] width 52 height 12
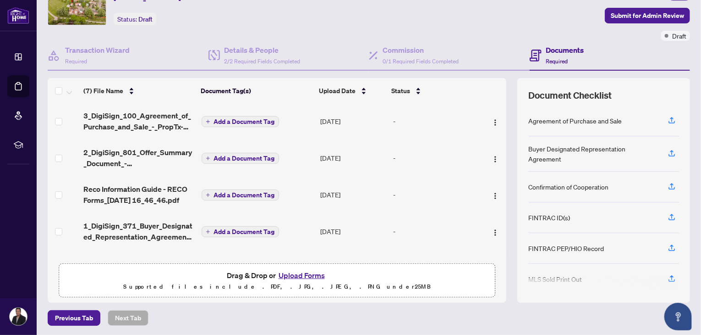
scroll to position [90, 0]
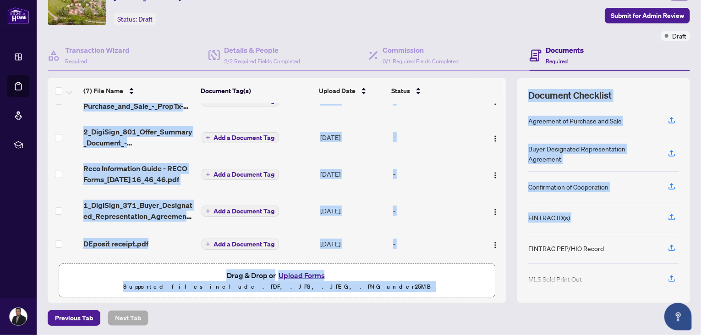
drag, startPoint x: 512, startPoint y: 253, endPoint x: 497, endPoint y: 223, distance: 33.2
click at [497, 223] on div "(7) File Name Document Tag(s) Upload Date Status Sched B 1completed.pdf Add a D…" at bounding box center [369, 190] width 643 height 225
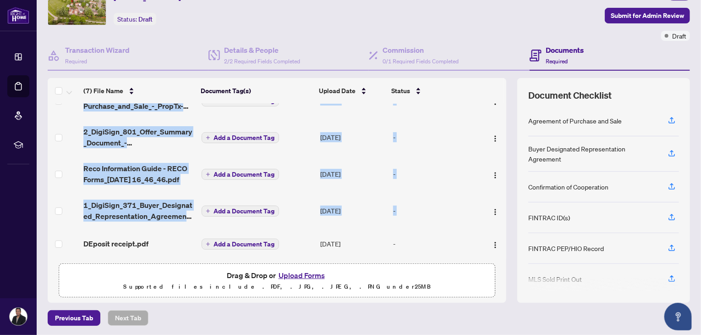
drag, startPoint x: 497, startPoint y: 223, endPoint x: 504, endPoint y: 268, distance: 45.9
click at [504, 268] on div "(7) File Name Document Tag(s) Upload Date Status Sched B 1completed.pdf Add a D…" at bounding box center [369, 190] width 643 height 225
